Goal: Task Accomplishment & Management: Manage account settings

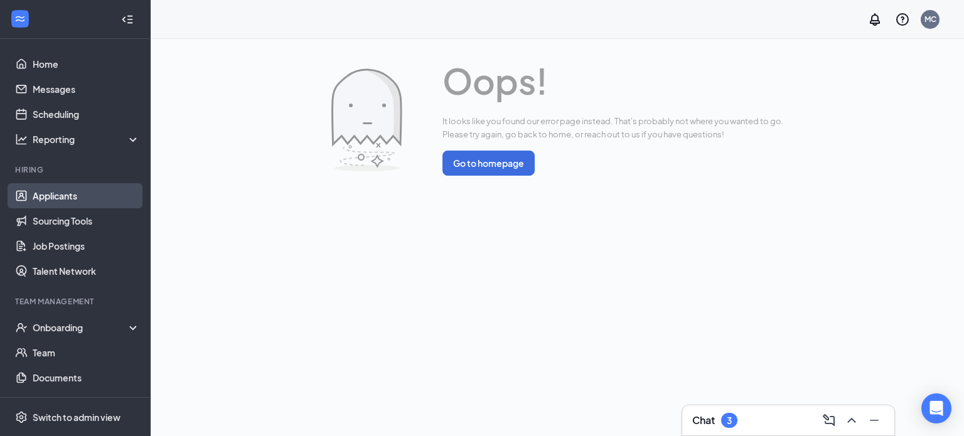
click at [118, 190] on link "Applicants" at bounding box center [86, 195] width 107 height 25
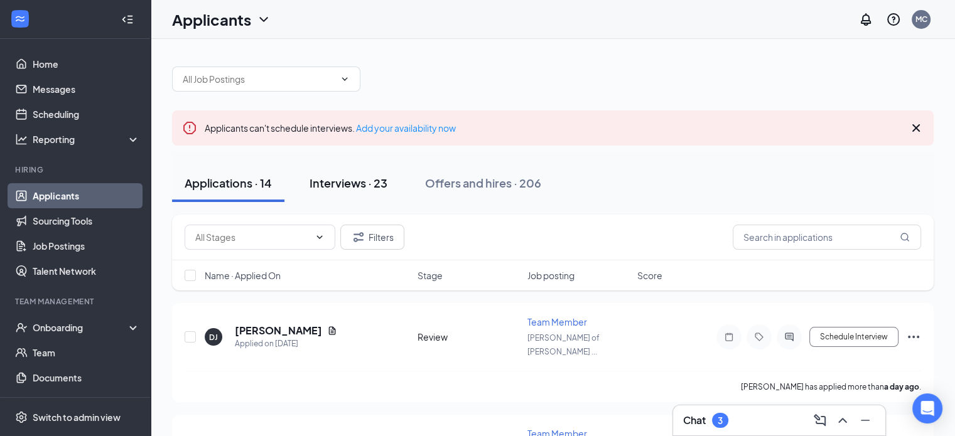
click at [334, 171] on button "Interviews · 23" at bounding box center [348, 184] width 103 height 38
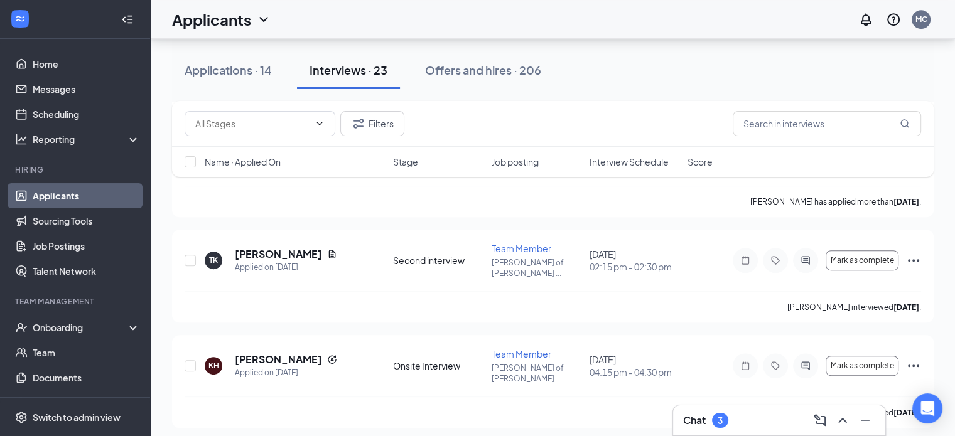
scroll to position [603, 0]
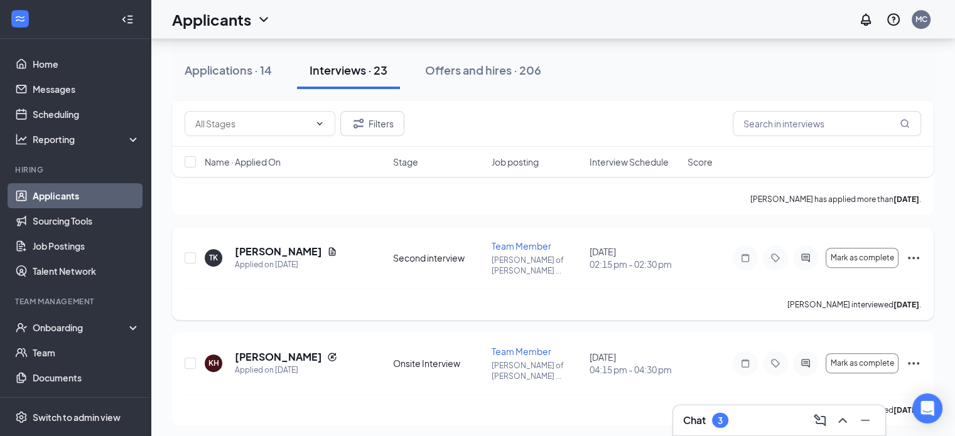
click at [915, 251] on icon "Ellipses" at bounding box center [913, 258] width 15 height 15
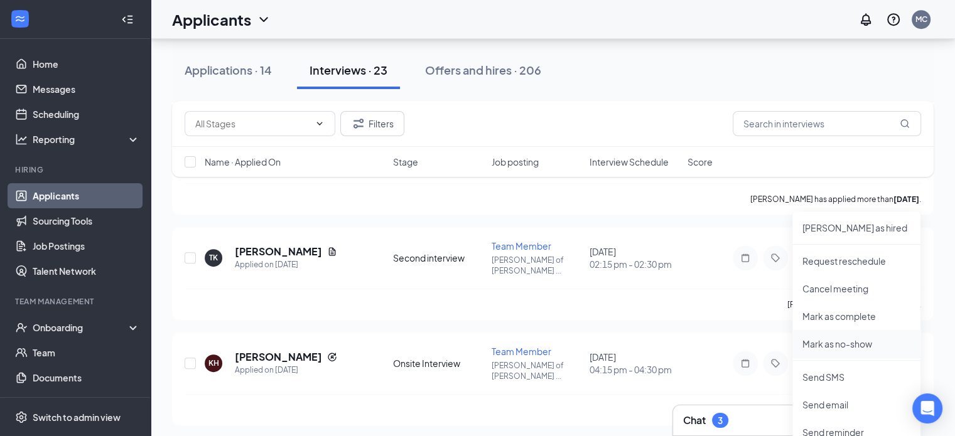
click at [829, 336] on li "Mark as no-show" at bounding box center [856, 344] width 128 height 28
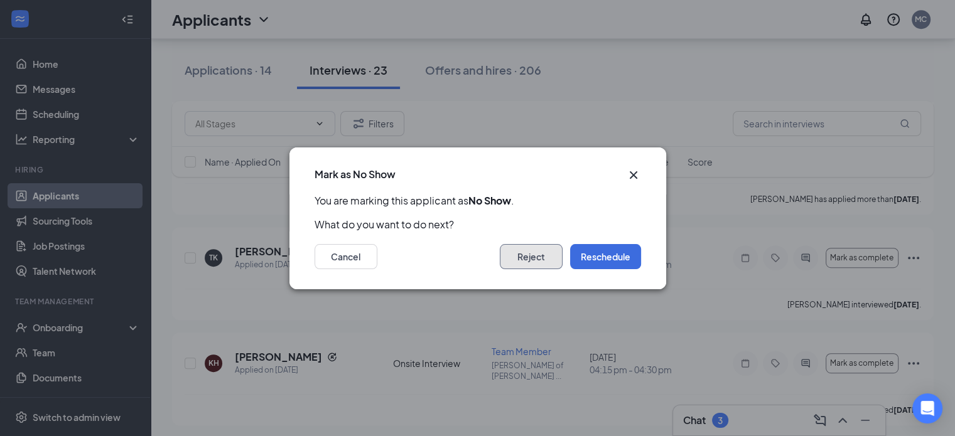
click at [510, 253] on button "Reject" at bounding box center [531, 256] width 63 height 25
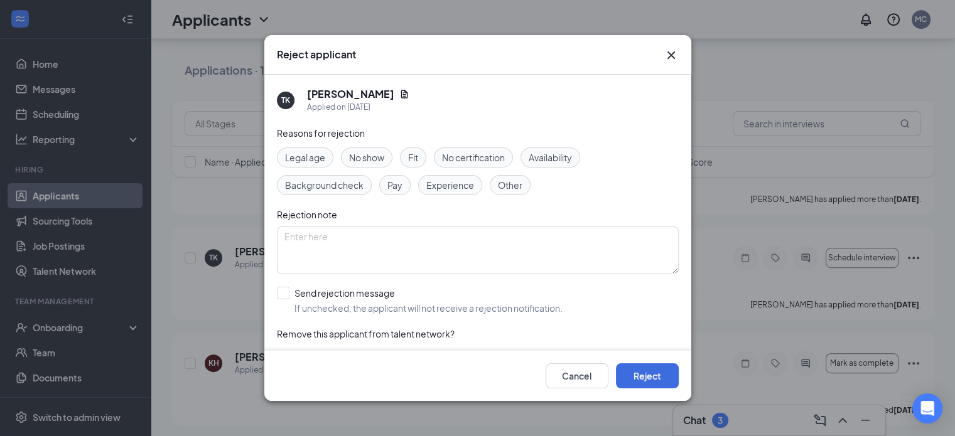
click at [364, 152] on span "No show" at bounding box center [366, 158] width 35 height 14
click at [641, 381] on button "Reject" at bounding box center [647, 376] width 63 height 25
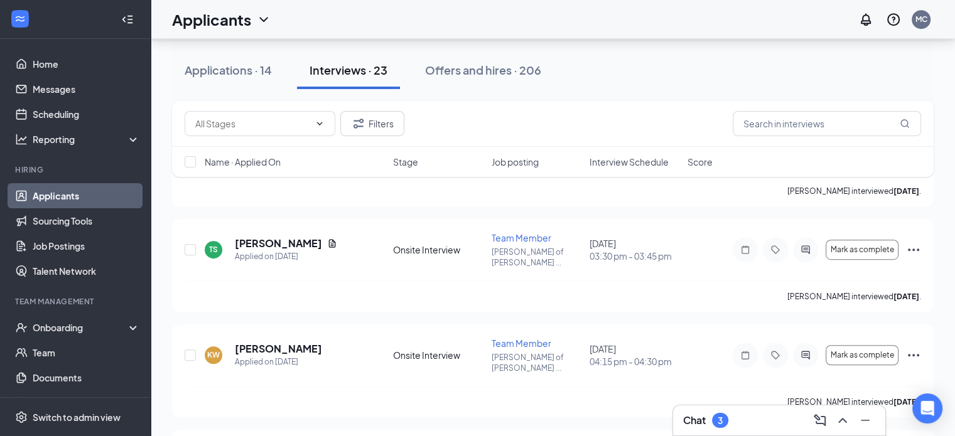
scroll to position [742, 0]
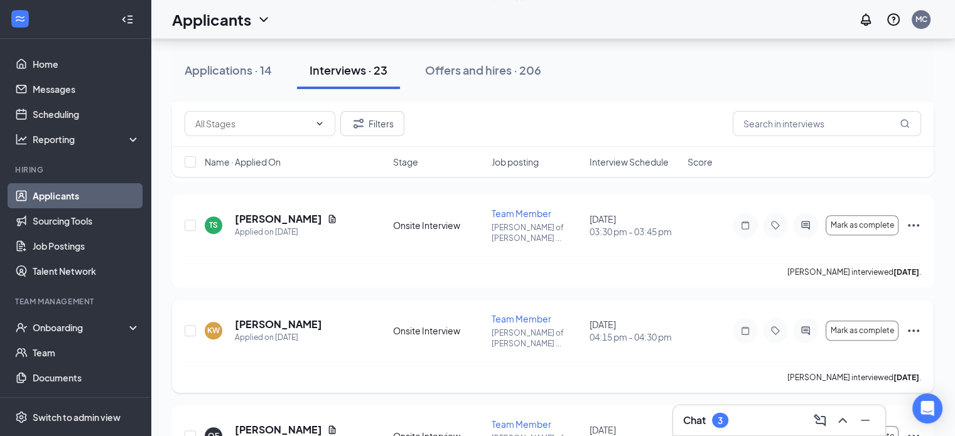
click at [908, 330] on icon "Ellipses" at bounding box center [913, 331] width 11 height 3
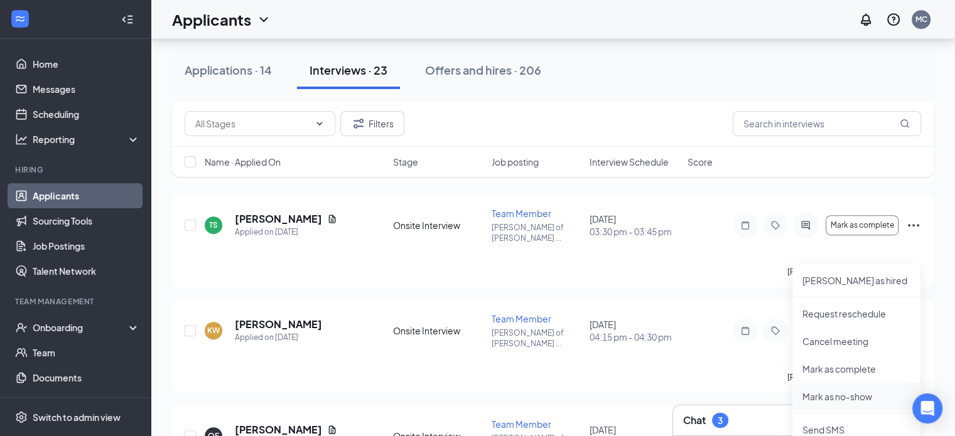
click at [833, 392] on p "Mark as no-show" at bounding box center [856, 397] width 108 height 13
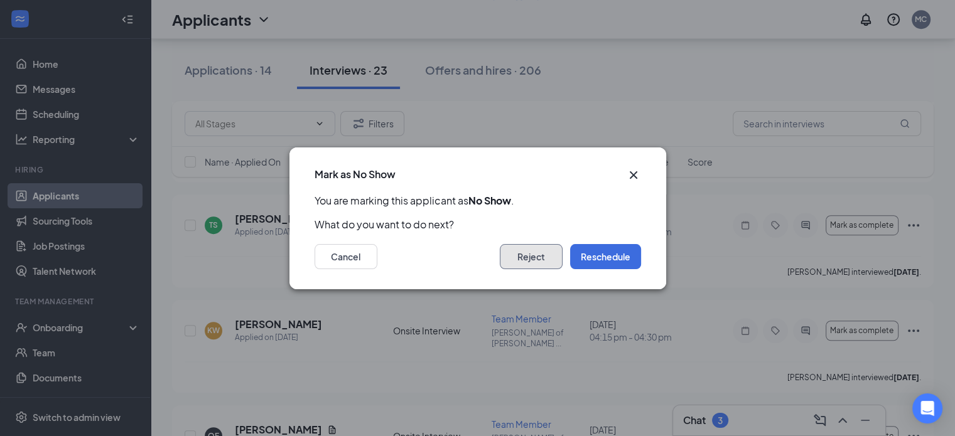
click at [541, 264] on button "Reject" at bounding box center [531, 256] width 63 height 25
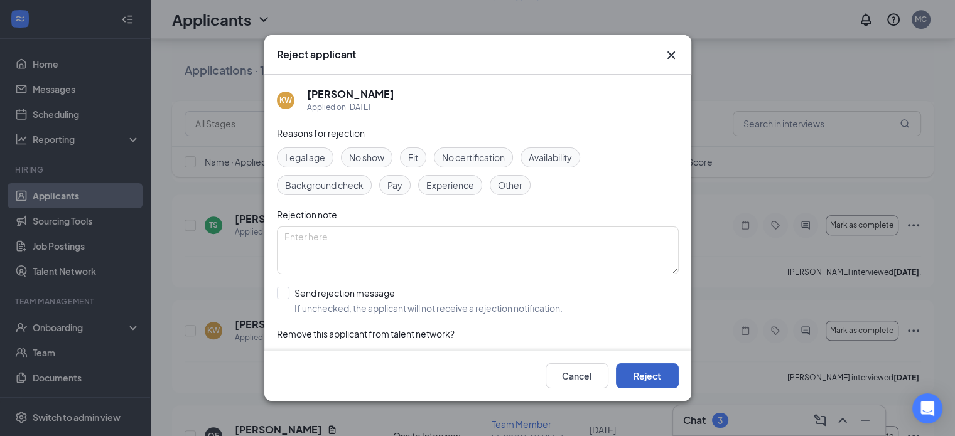
click at [652, 374] on button "Reject" at bounding box center [647, 376] width 63 height 25
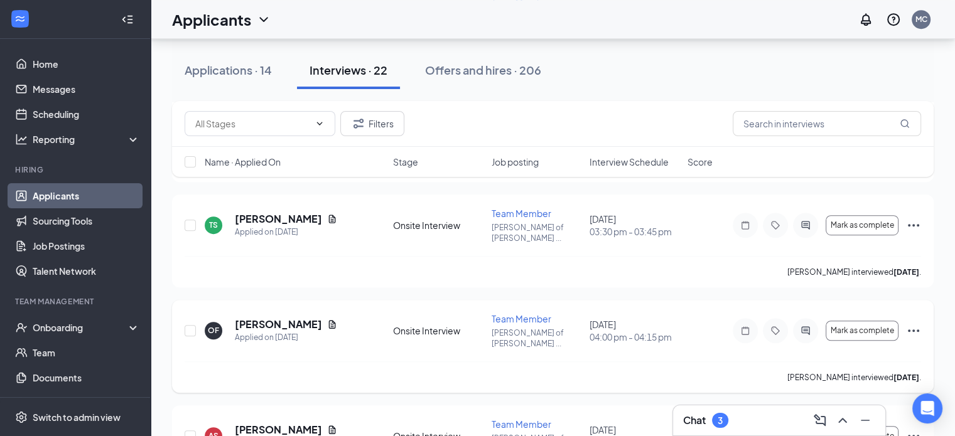
click at [912, 323] on icon "Ellipses" at bounding box center [913, 330] width 15 height 15
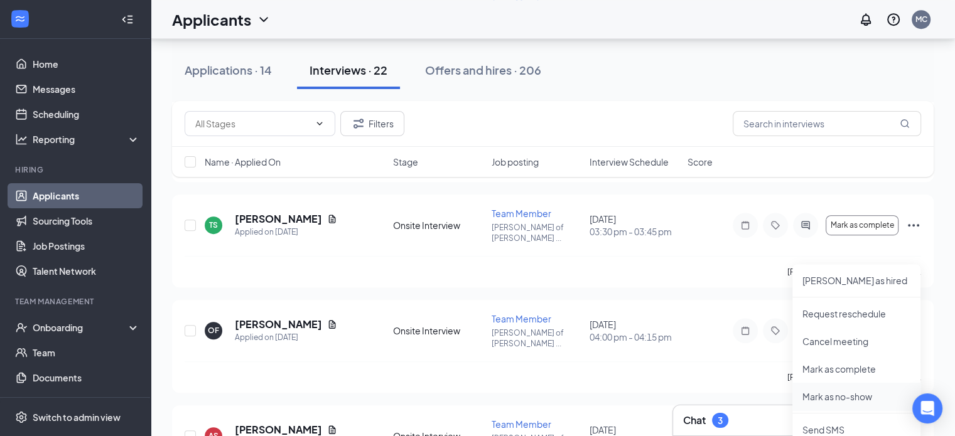
click at [823, 397] on p "Mark as no-show" at bounding box center [856, 397] width 108 height 13
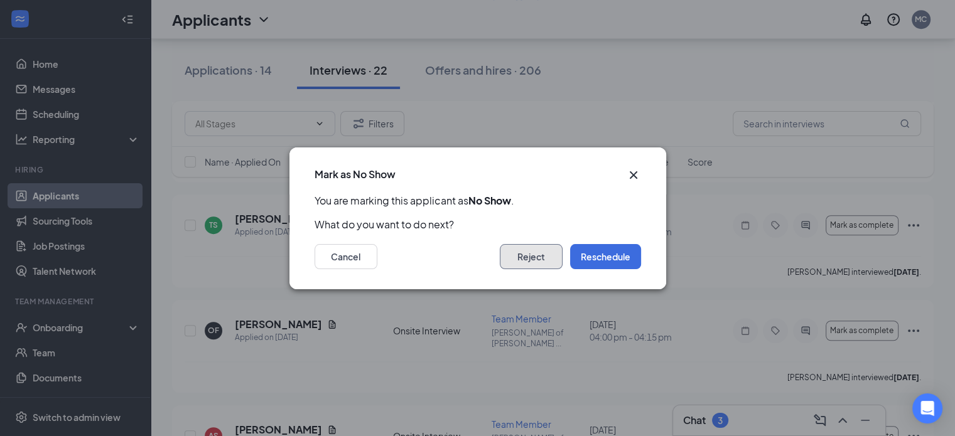
click at [528, 262] on button "Reject" at bounding box center [531, 256] width 63 height 25
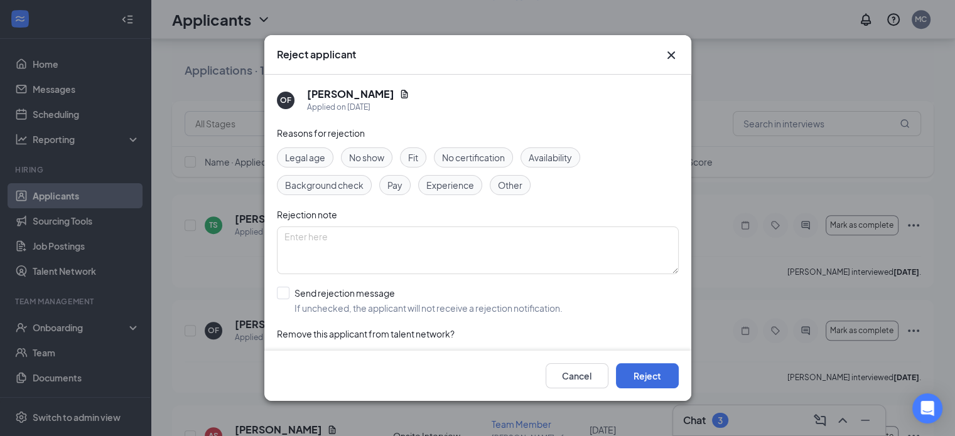
click at [379, 156] on span "No show" at bounding box center [366, 158] width 35 height 14
click at [655, 384] on button "Reject" at bounding box center [647, 376] width 63 height 25
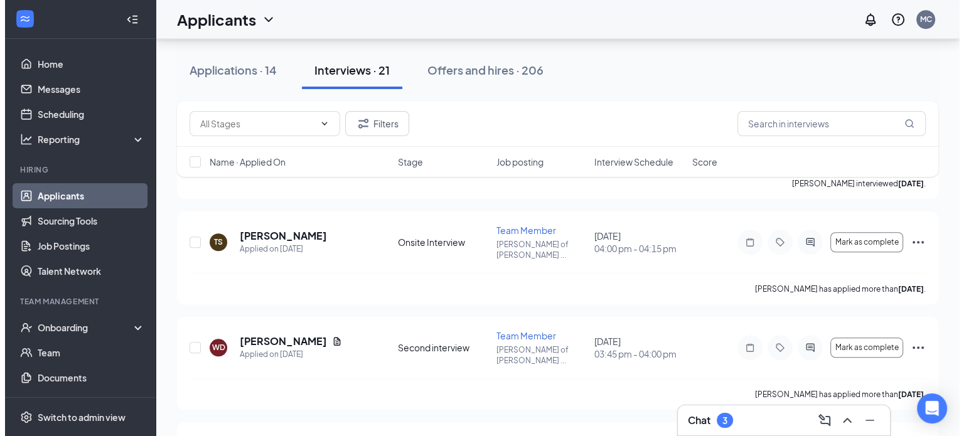
scroll to position [1046, 0]
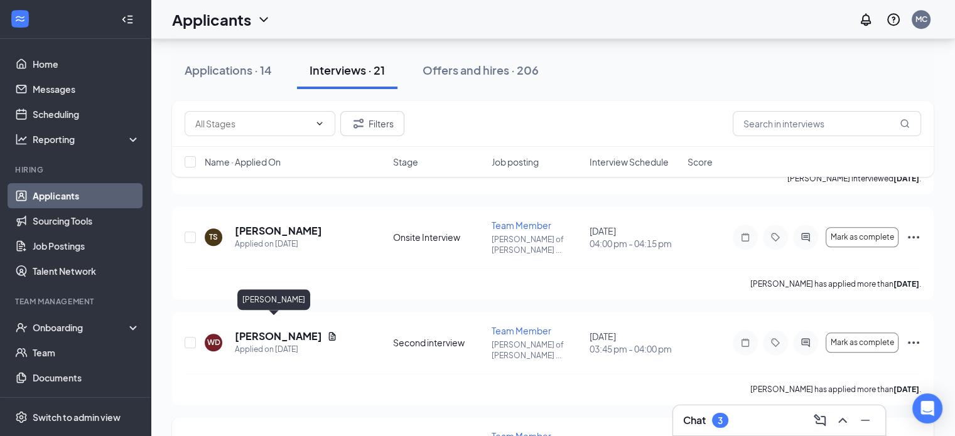
click at [255, 435] on h5 "[PERSON_NAME]" at bounding box center [278, 442] width 87 height 14
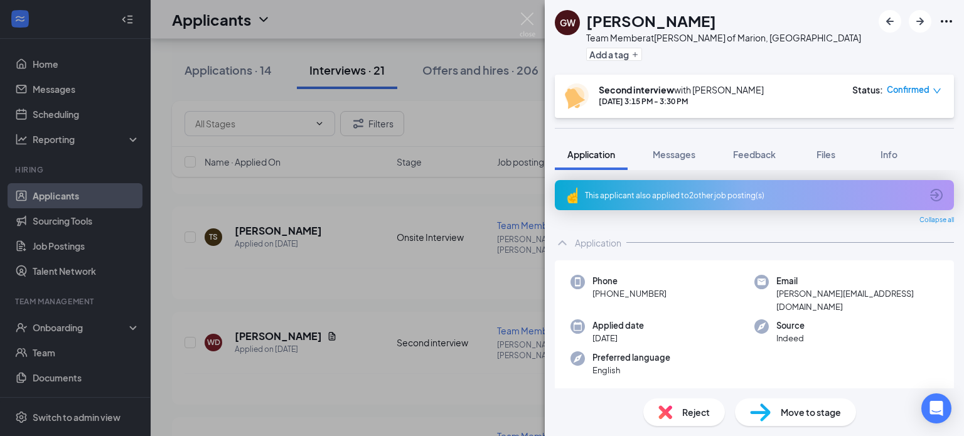
click at [816, 195] on div "This applicant also applied to 2 other job posting(s)" at bounding box center [753, 195] width 337 height 11
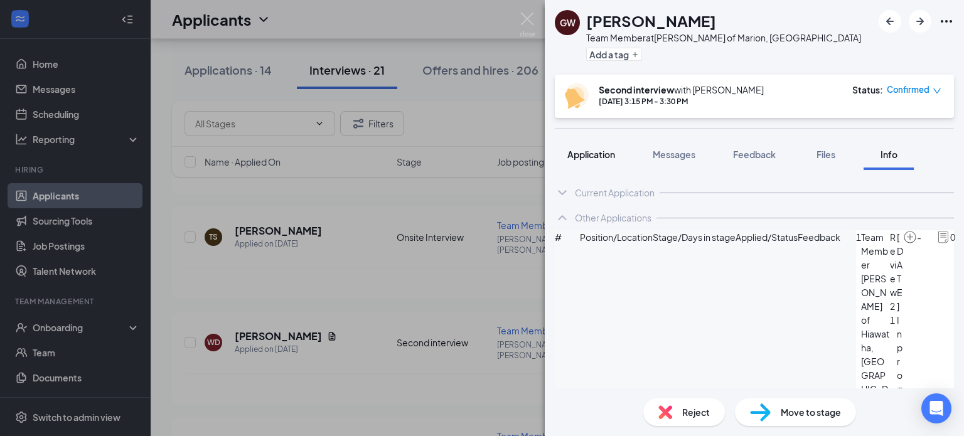
click at [581, 156] on span "Application" at bounding box center [592, 154] width 48 height 11
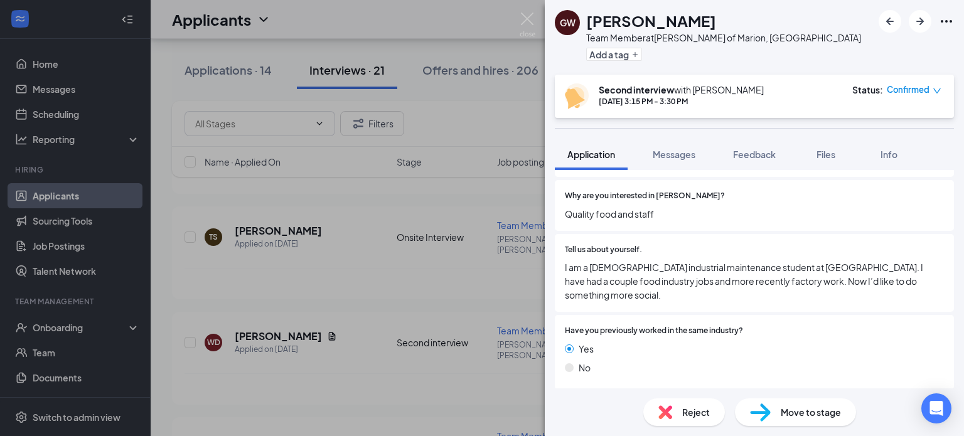
scroll to position [974, 0]
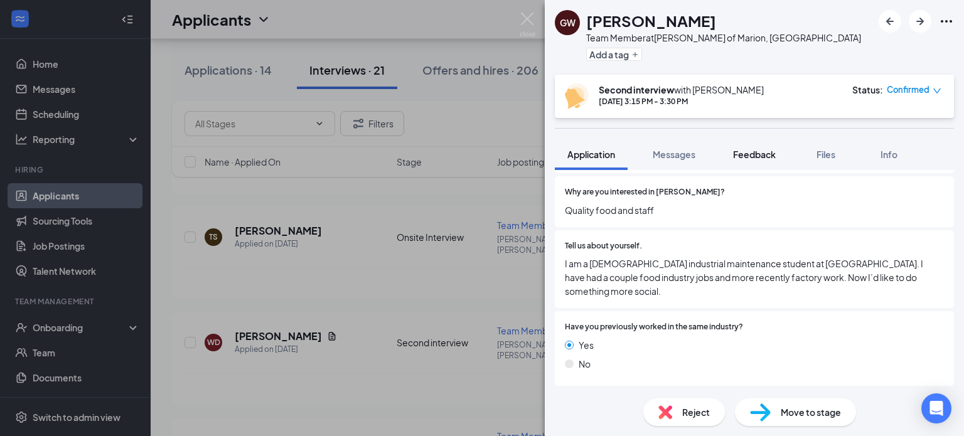
click at [750, 166] on button "Feedback" at bounding box center [755, 154] width 68 height 31
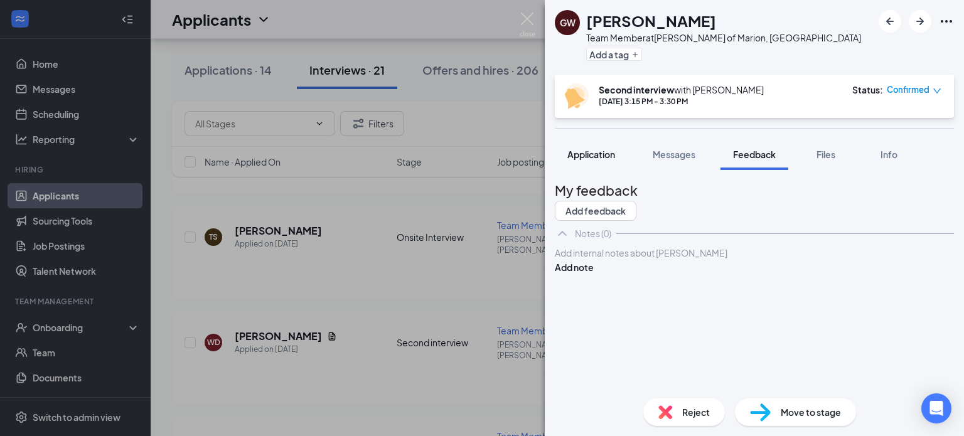
click at [594, 165] on button "Application" at bounding box center [591, 154] width 73 height 31
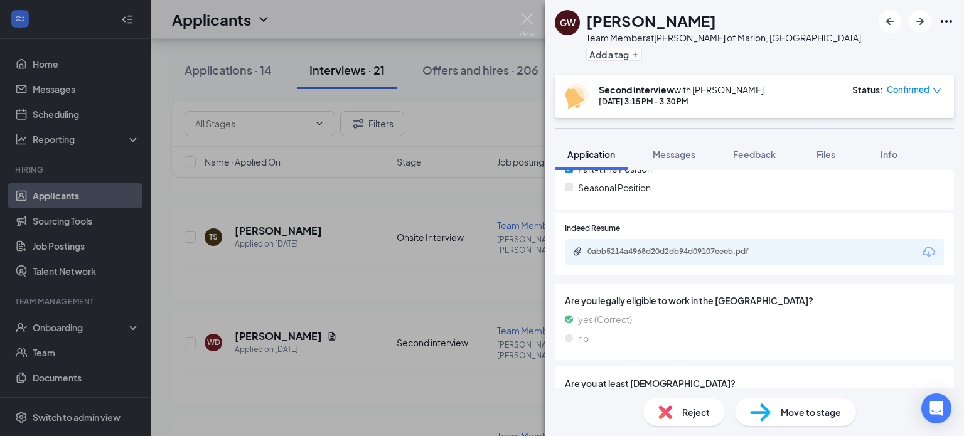
scroll to position [274, 0]
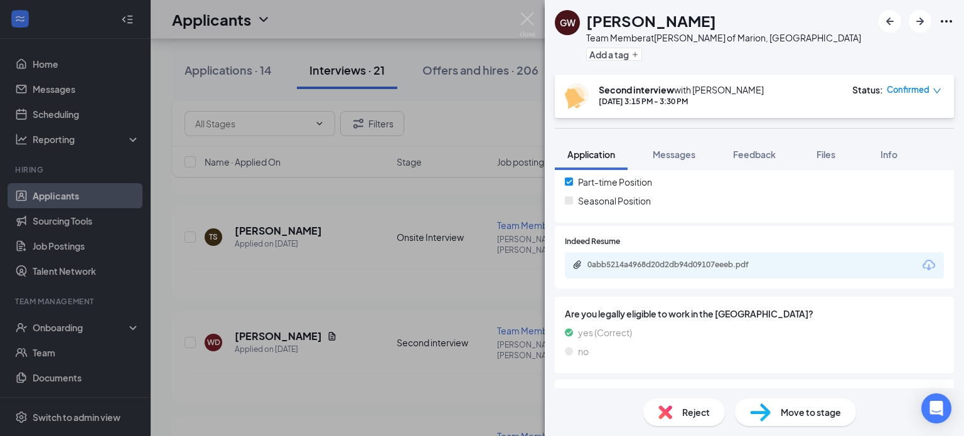
click at [922, 258] on icon "Download" at bounding box center [929, 265] width 15 height 15
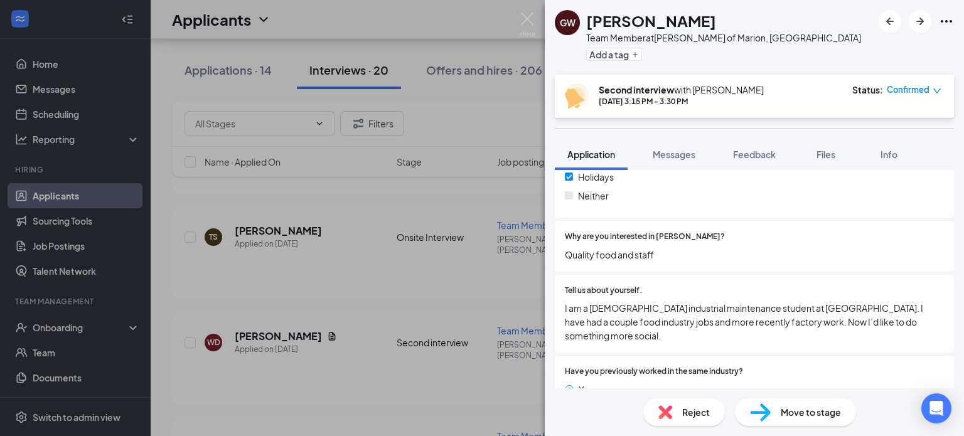
scroll to position [1098, 0]
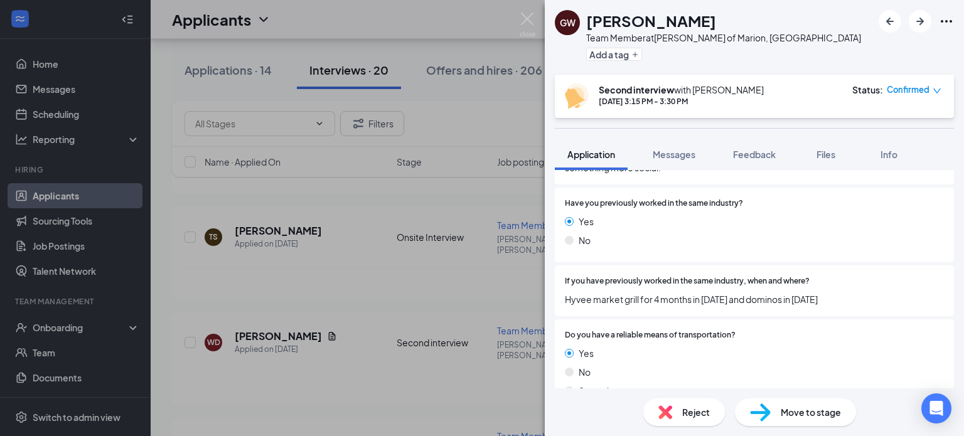
click at [818, 414] on span "Move to stage" at bounding box center [811, 413] width 60 height 14
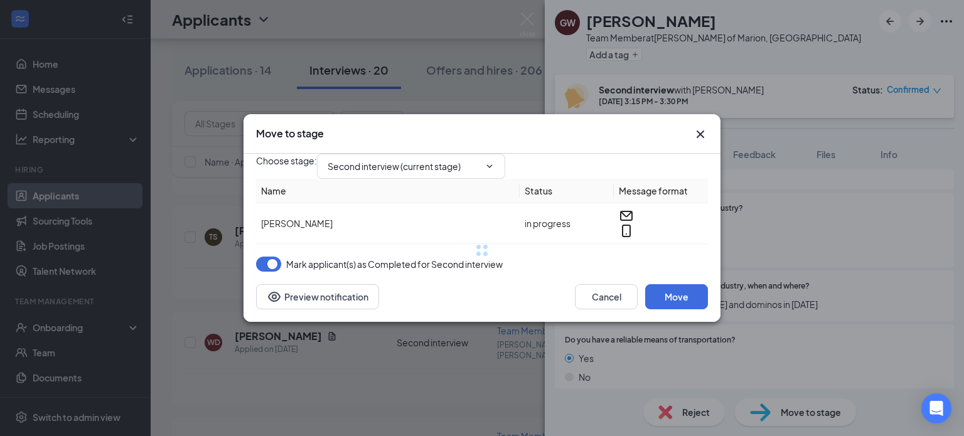
type input "Background Check (18+) (next stage)"
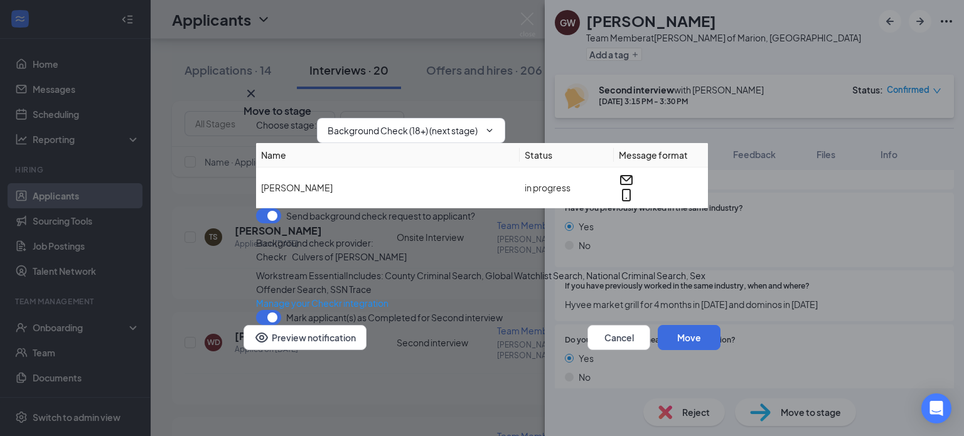
scroll to position [22, 0]
click at [674, 350] on button "Move" at bounding box center [689, 337] width 63 height 25
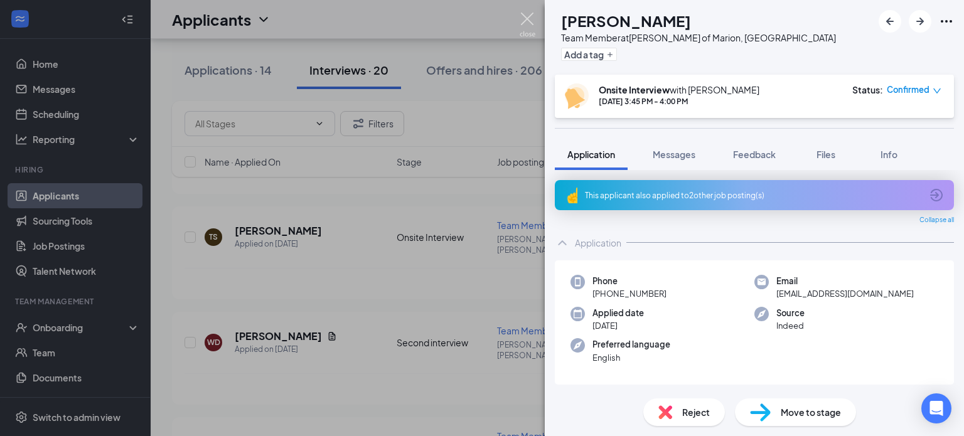
click at [529, 17] on img at bounding box center [528, 25] width 16 height 24
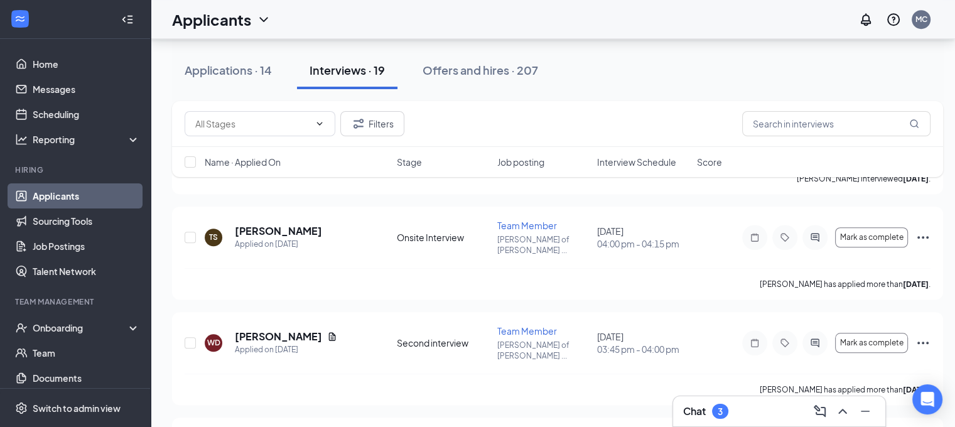
click at [738, 409] on div "Chat 3" at bounding box center [779, 411] width 192 height 20
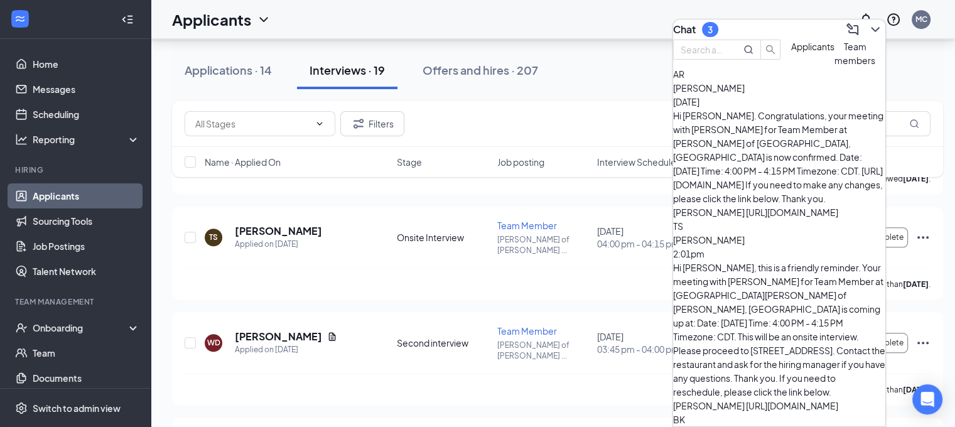
click at [789, 143] on div "Hi [PERSON_NAME]. Congratulations, your meeting with [PERSON_NAME] for Team Mem…" at bounding box center [779, 164] width 212 height 111
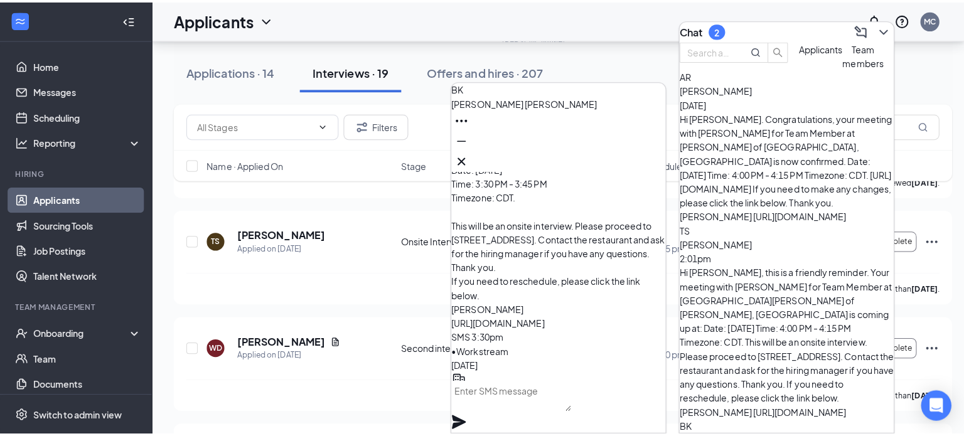
scroll to position [-187, 0]
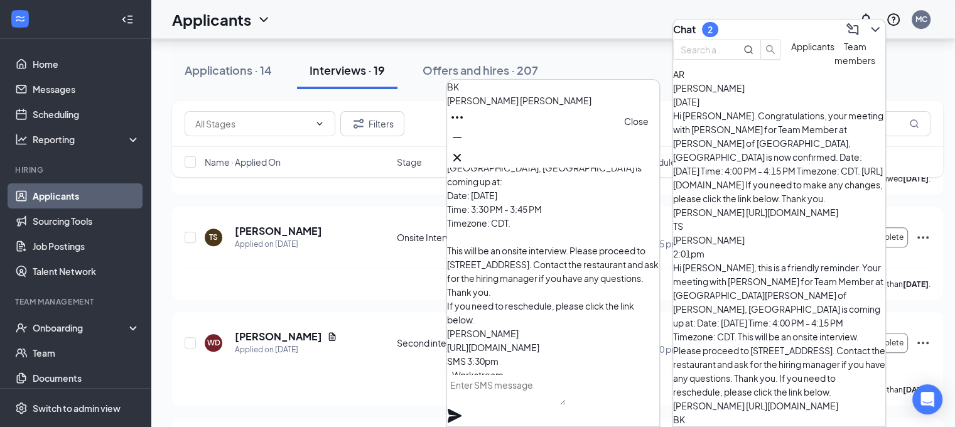
click at [465, 150] on icon "Cross" at bounding box center [457, 157] width 15 height 15
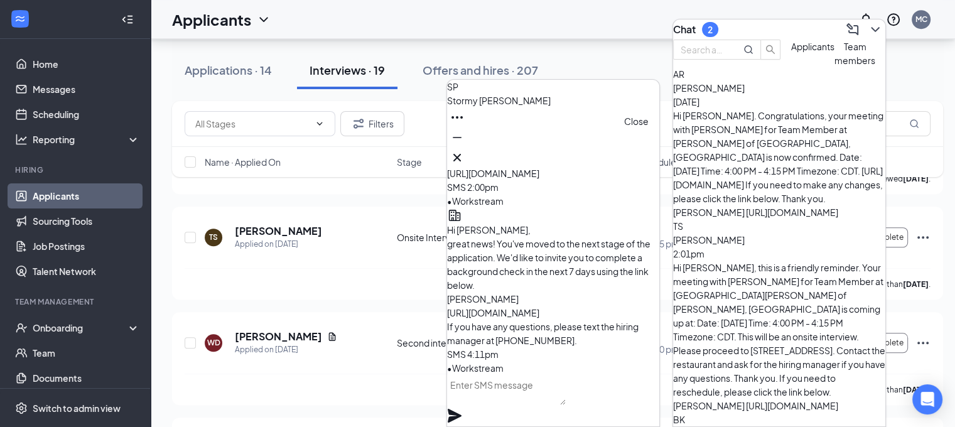
click at [461, 154] on icon "Cross" at bounding box center [457, 158] width 8 height 8
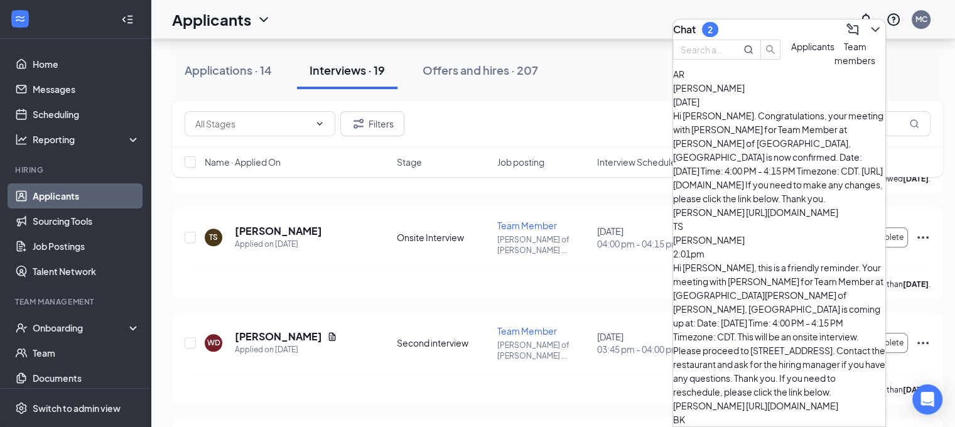
click at [868, 24] on icon "ChevronDown" at bounding box center [875, 29] width 15 height 15
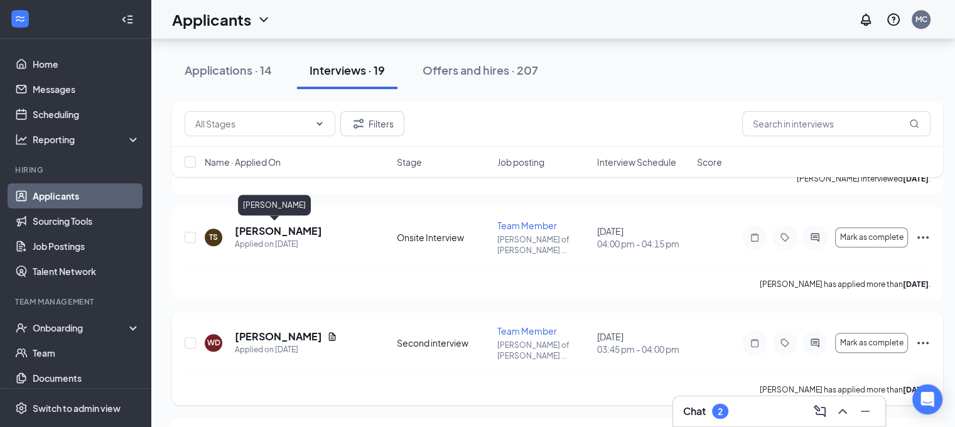
click at [279, 330] on h5 "[PERSON_NAME]" at bounding box center [278, 337] width 87 height 14
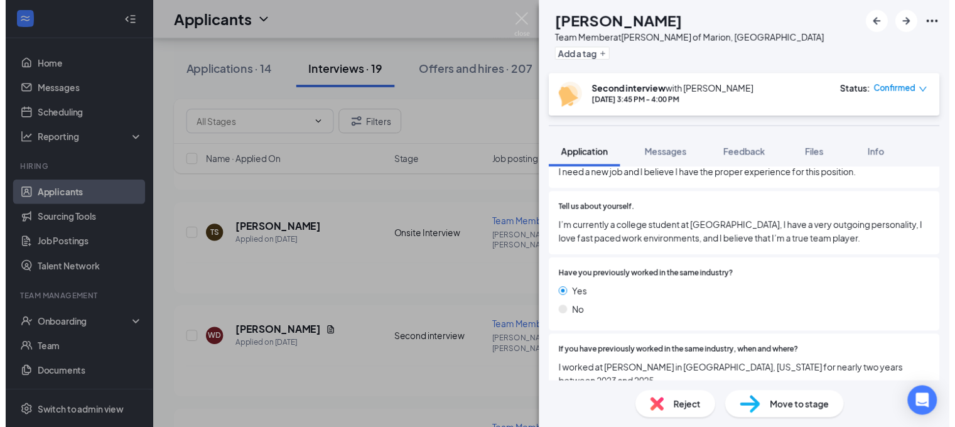
scroll to position [967, 0]
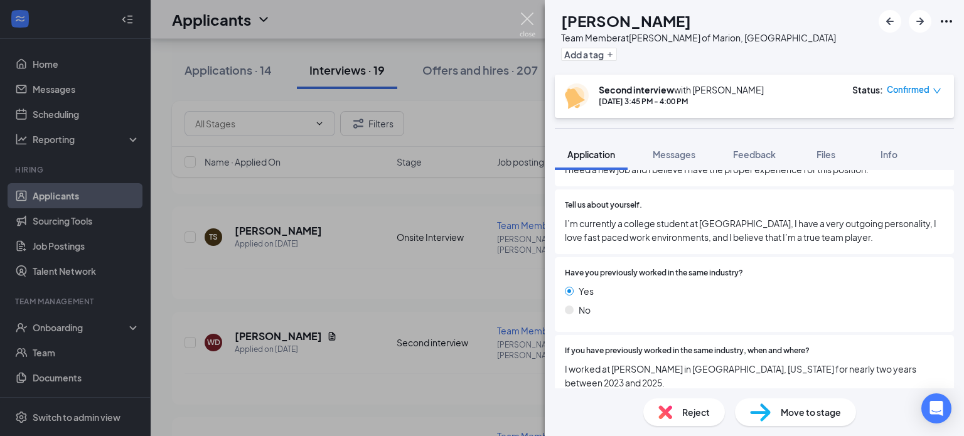
click at [524, 13] on img at bounding box center [528, 25] width 16 height 24
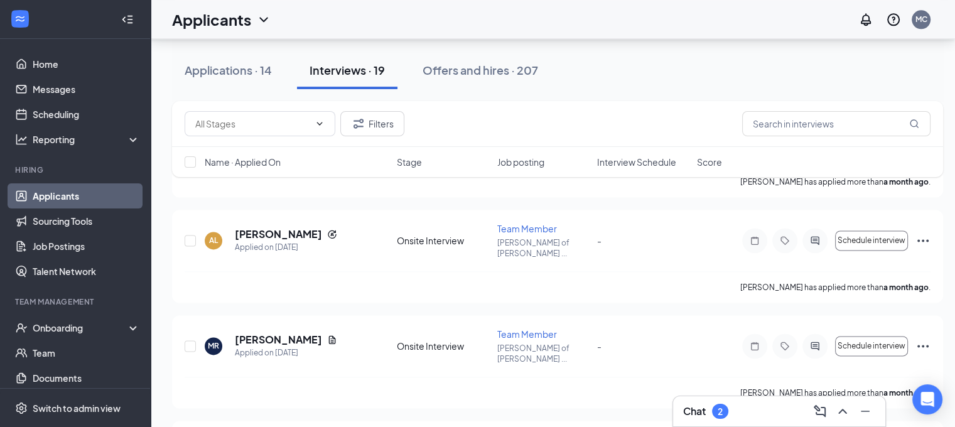
scroll to position [1689, 0]
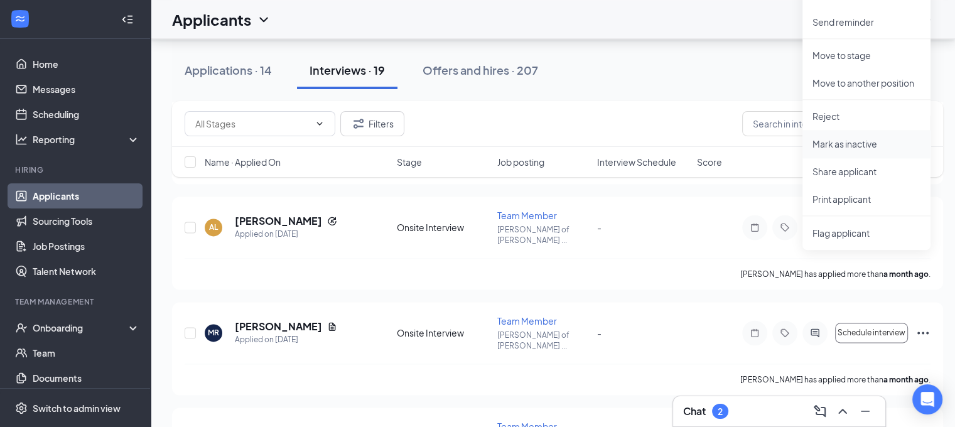
click at [882, 138] on p "Mark as inactive" at bounding box center [866, 144] width 108 height 13
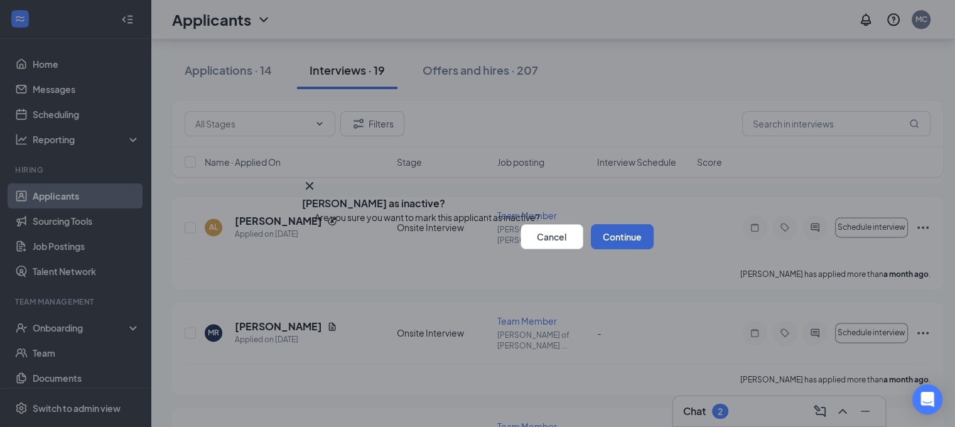
click at [601, 249] on button "Continue" at bounding box center [622, 236] width 63 height 25
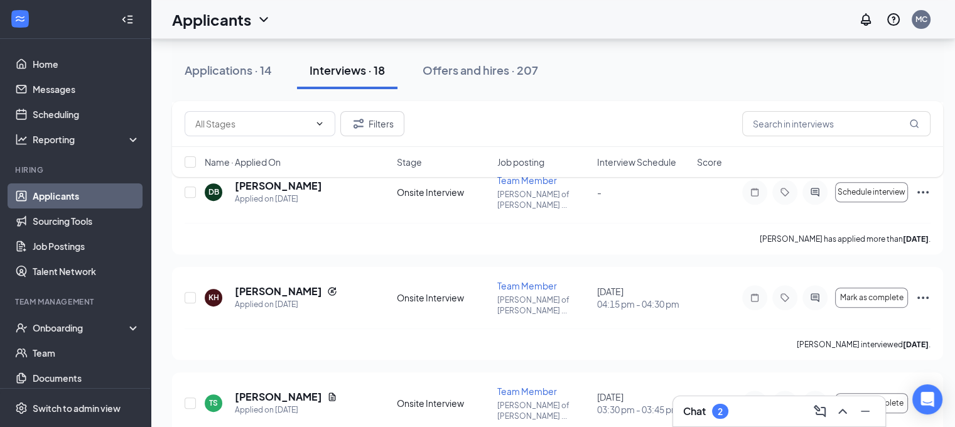
scroll to position [559, 0]
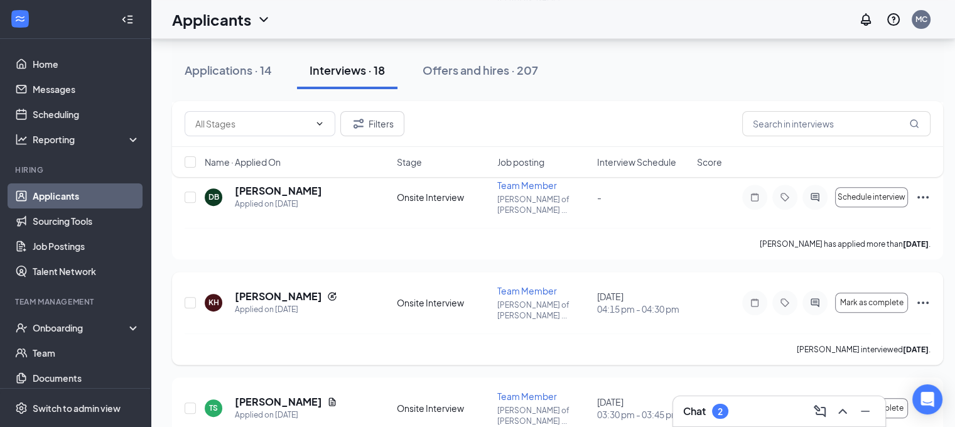
click at [917, 295] on icon "Ellipses" at bounding box center [922, 302] width 15 height 15
click at [862, 298] on span "Mark as complete" at bounding box center [870, 302] width 63 height 9
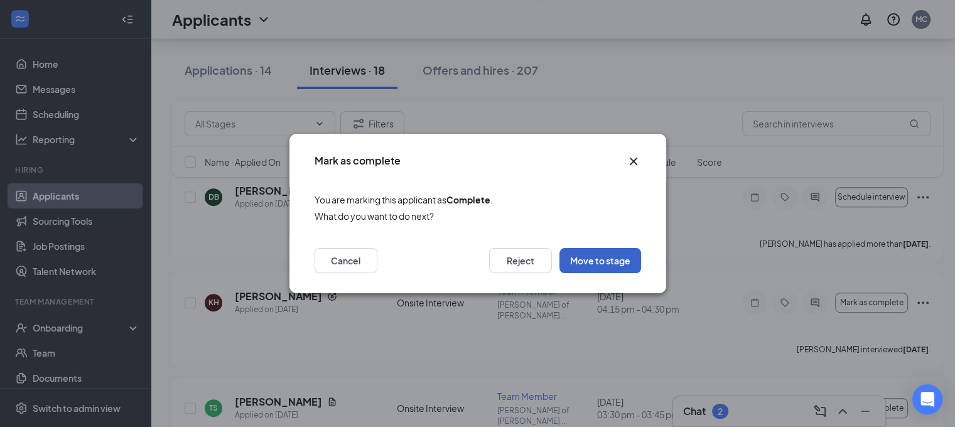
click at [597, 268] on button "Move to stage" at bounding box center [600, 260] width 82 height 25
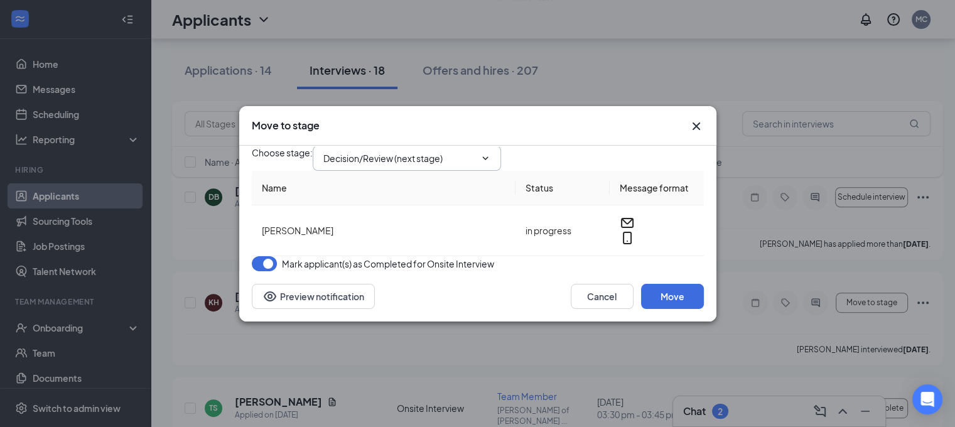
click at [388, 156] on span "Decision/Review (next stage)" at bounding box center [407, 158] width 188 height 25
click at [440, 151] on input "Decision/Review (next stage)" at bounding box center [399, 158] width 152 height 14
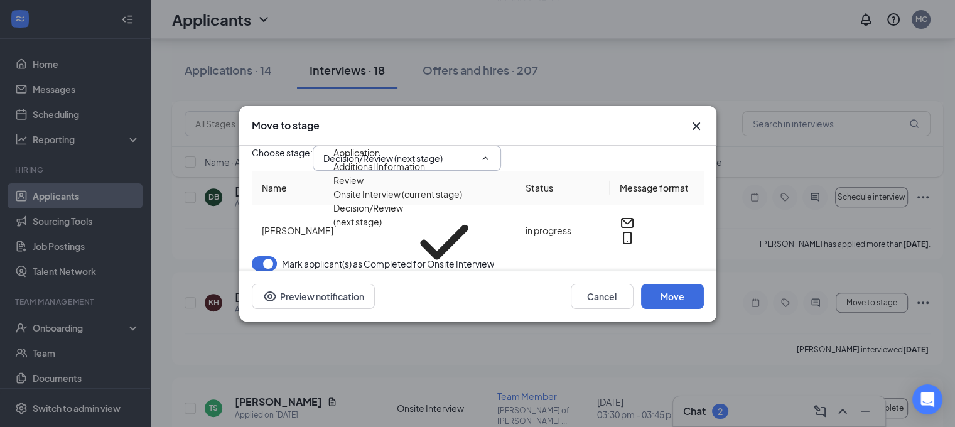
scroll to position [72, 0]
click at [435, 297] on div "Background Check (18+)" at bounding box center [384, 304] width 102 height 14
type input "Background Check (18+)"
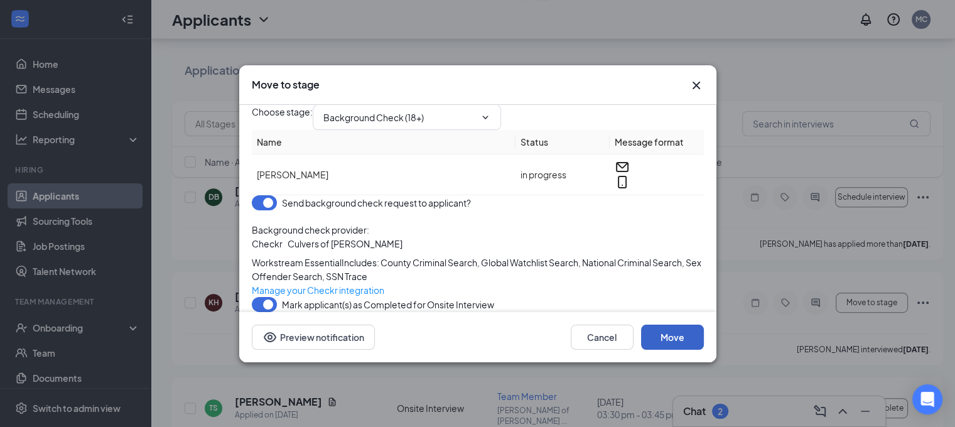
click at [683, 350] on button "Move" at bounding box center [672, 337] width 63 height 25
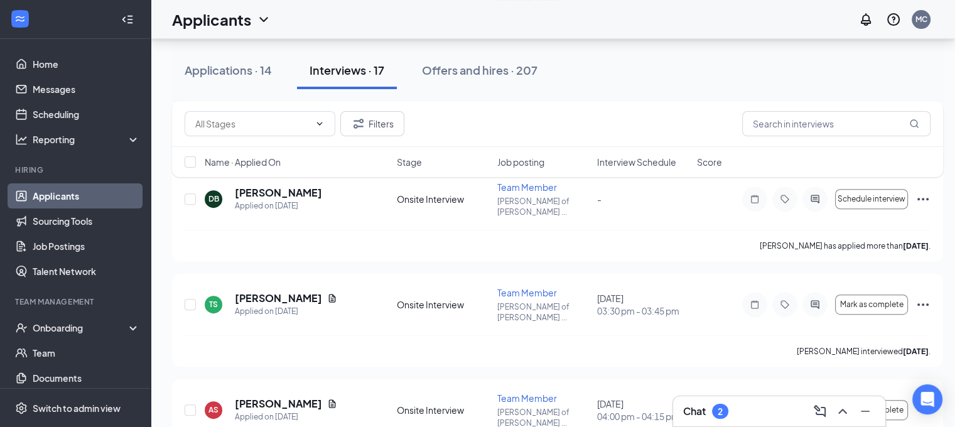
scroll to position [541, 0]
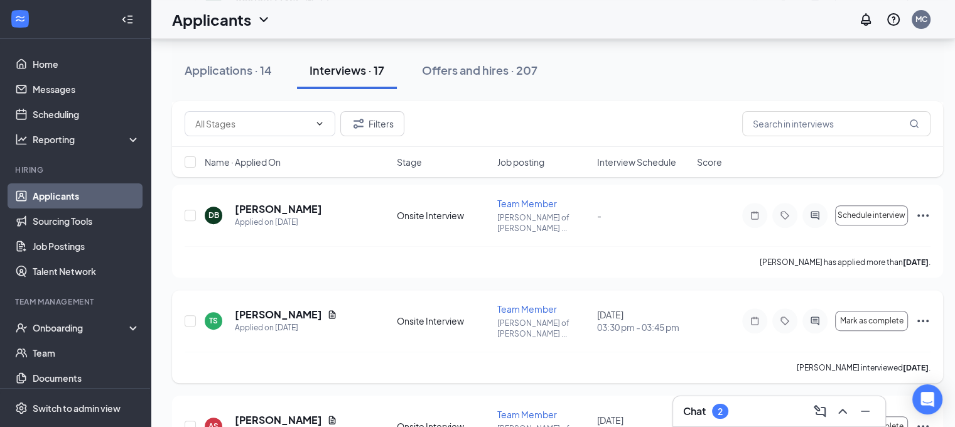
click at [921, 313] on icon "Ellipses" at bounding box center [922, 320] width 15 height 15
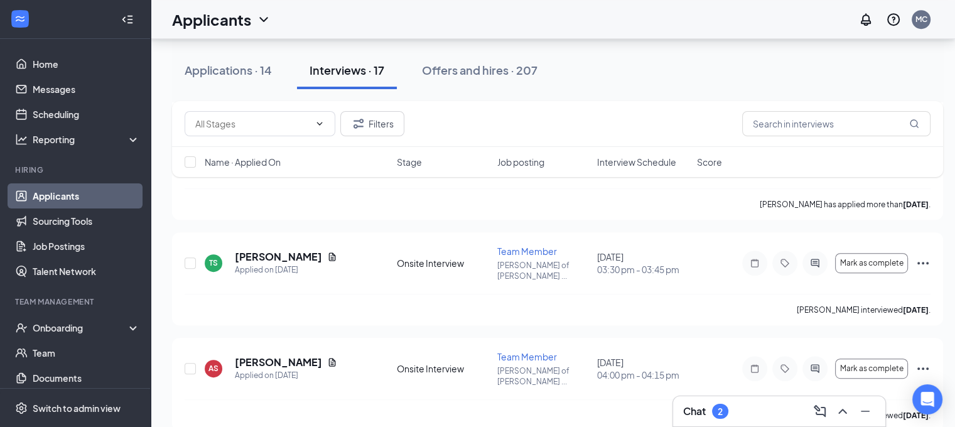
scroll to position [603, 0]
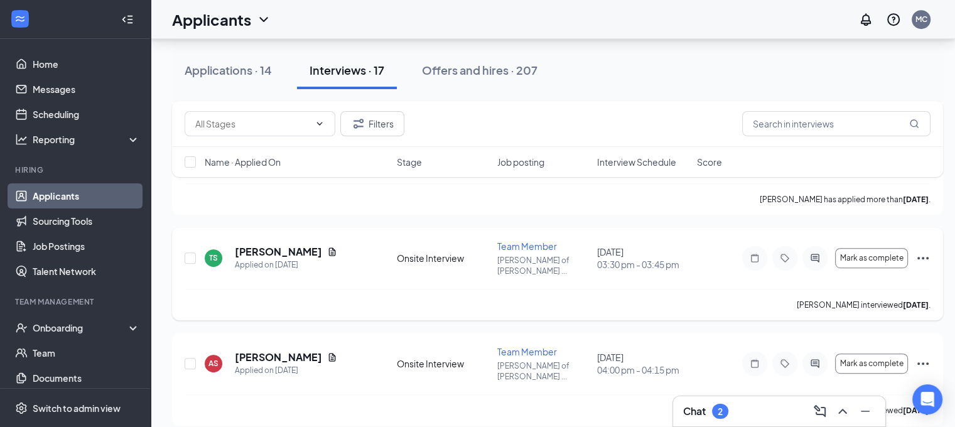
click at [922, 251] on icon "Ellipses" at bounding box center [922, 258] width 15 height 15
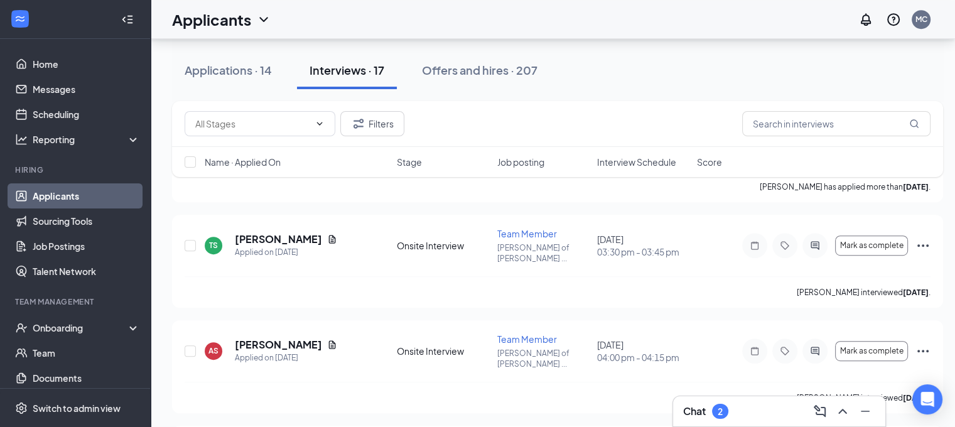
scroll to position [618, 0]
click at [923, 183] on div "Filters Name · Applied On Stage Job posting Interview Schedule Score" at bounding box center [557, 145] width 771 height 89
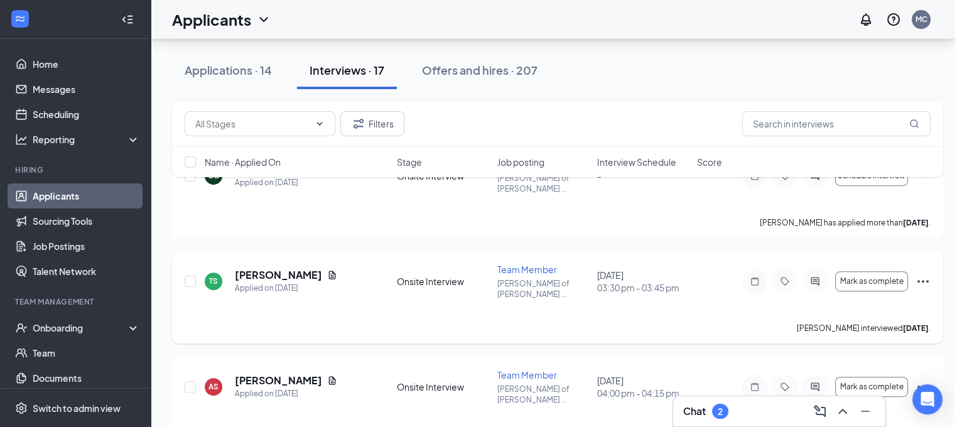
click at [922, 274] on icon "Ellipses" at bounding box center [922, 281] width 15 height 15
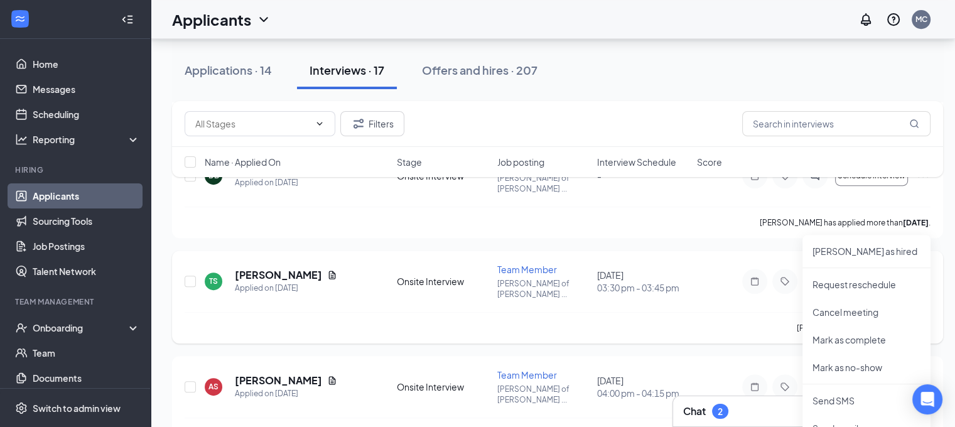
click at [889, 271] on button "Mark as complete" at bounding box center [871, 281] width 73 height 20
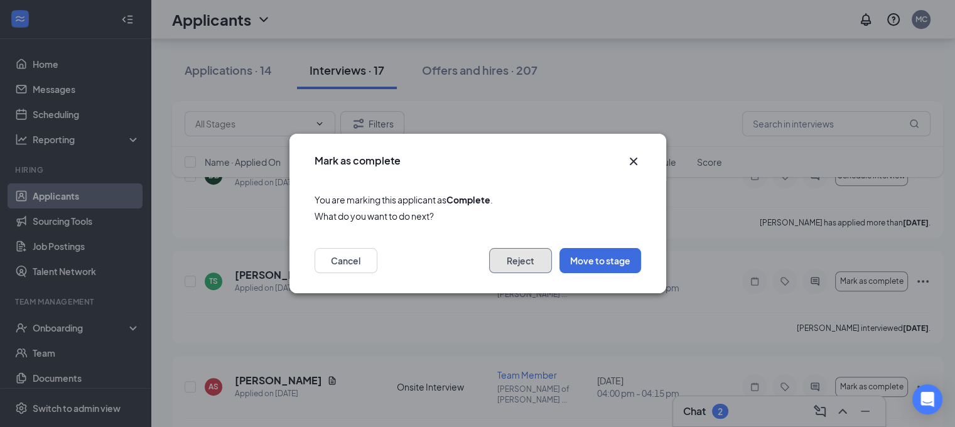
click at [527, 269] on button "Reject" at bounding box center [520, 260] width 63 height 25
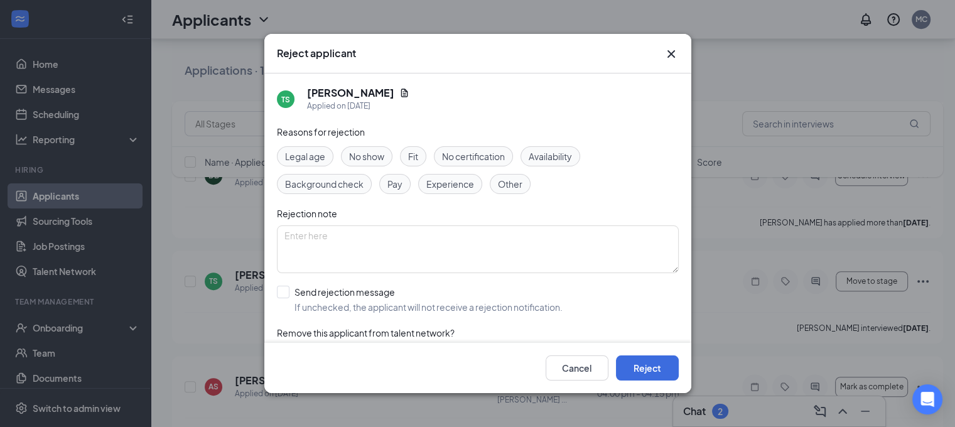
click at [510, 179] on span "Other" at bounding box center [510, 184] width 24 height 14
click at [548, 150] on span "Availability" at bounding box center [550, 156] width 43 height 14
click at [645, 358] on div "Cancel Reject" at bounding box center [477, 368] width 427 height 50
click at [645, 364] on button "Reject" at bounding box center [647, 367] width 63 height 25
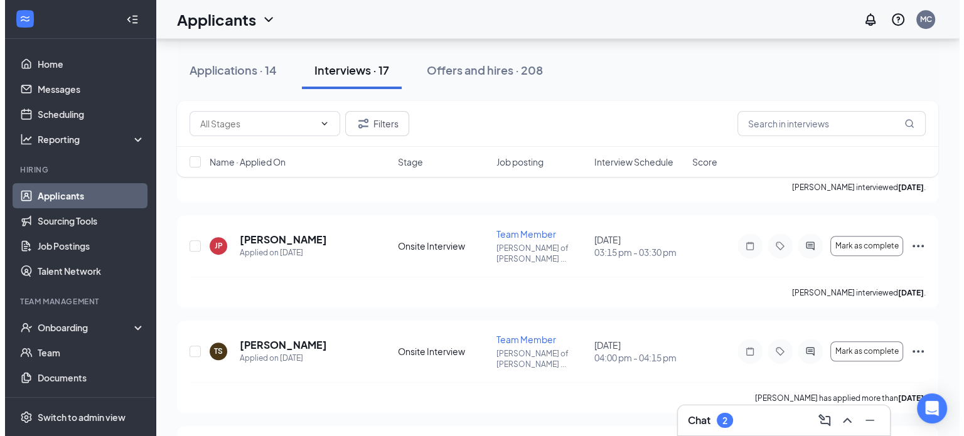
scroll to position [730, 0]
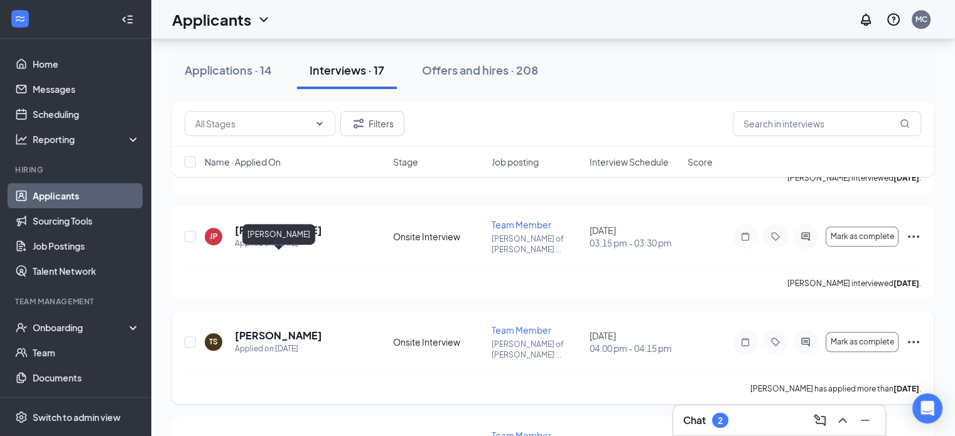
click at [286, 329] on h5 "[PERSON_NAME]" at bounding box center [278, 336] width 87 height 14
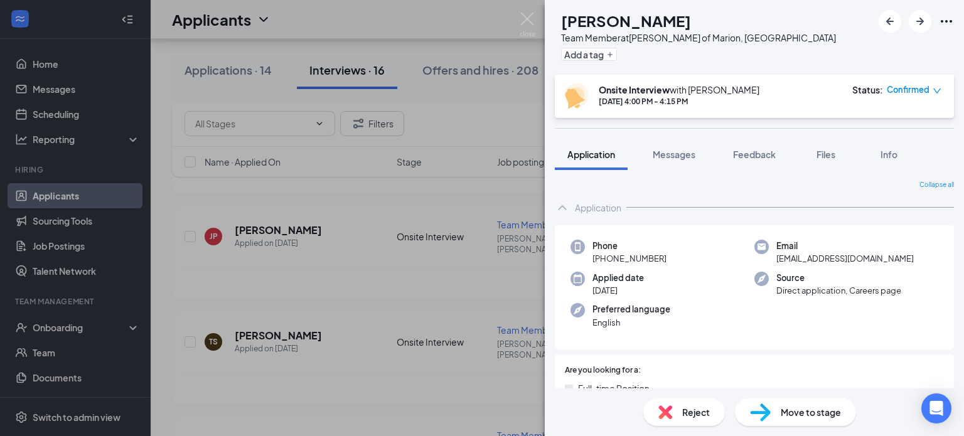
click at [539, 28] on div "TS Tre’[PERSON_NAME] Team Member at [PERSON_NAME] of [GEOGRAPHIC_DATA], [GEOGRA…" at bounding box center [482, 218] width 964 height 436
click at [535, 28] on img at bounding box center [528, 25] width 16 height 24
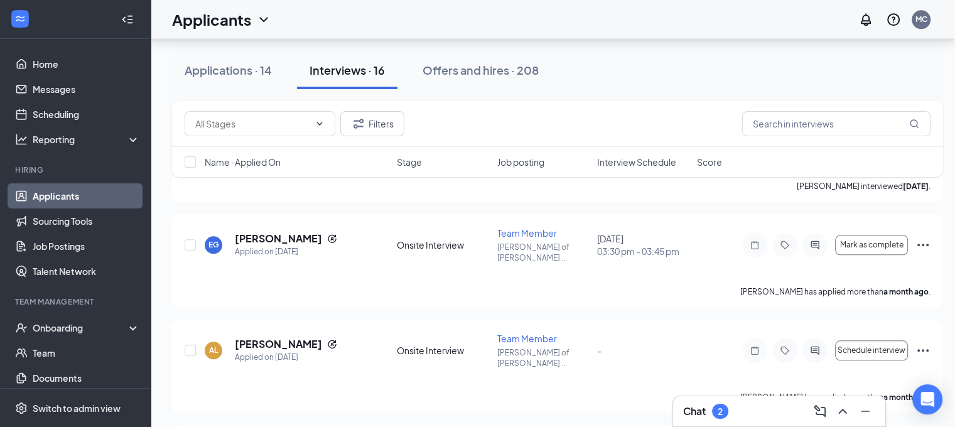
scroll to position [1348, 0]
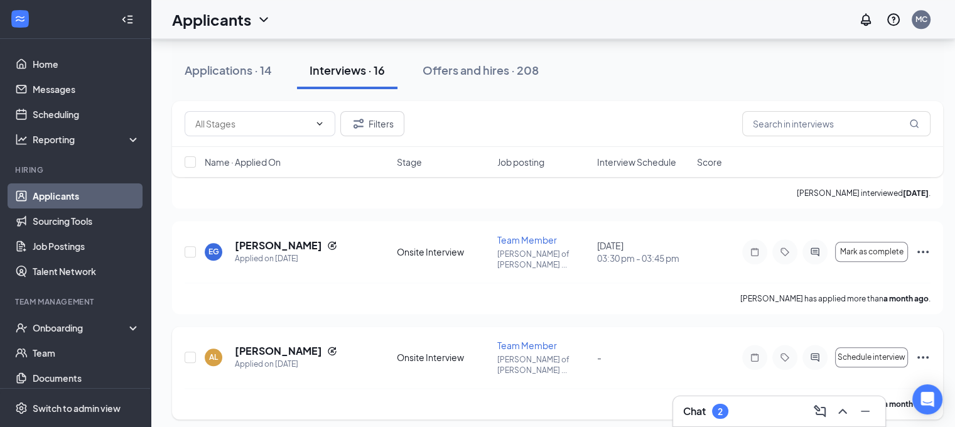
click at [914, 345] on div "Schedule interview" at bounding box center [836, 357] width 188 height 25
click at [922, 350] on icon "Ellipses" at bounding box center [922, 357] width 15 height 15
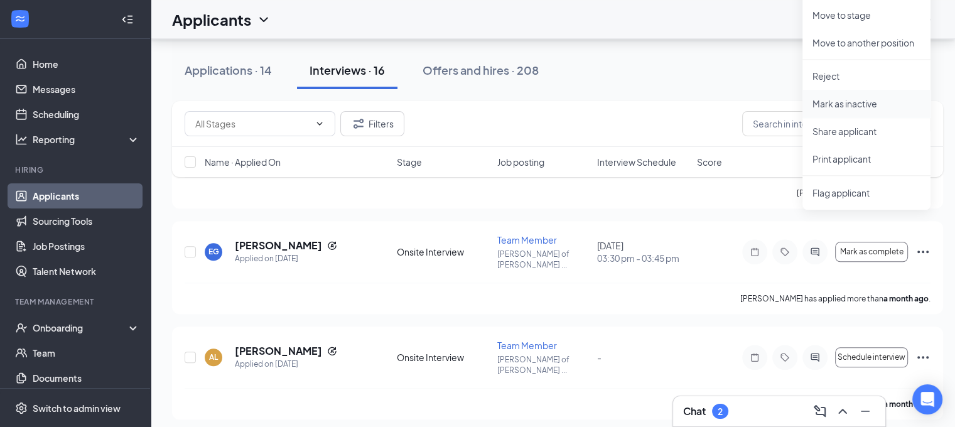
click at [850, 95] on li "Mark as inactive" at bounding box center [866, 104] width 128 height 28
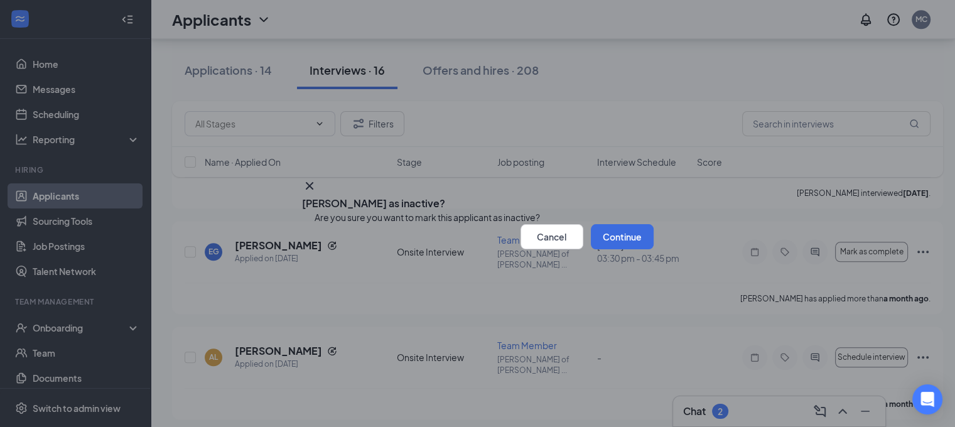
click at [317, 178] on icon "Cross" at bounding box center [309, 185] width 15 height 15
